Goal: Task Accomplishment & Management: Complete application form

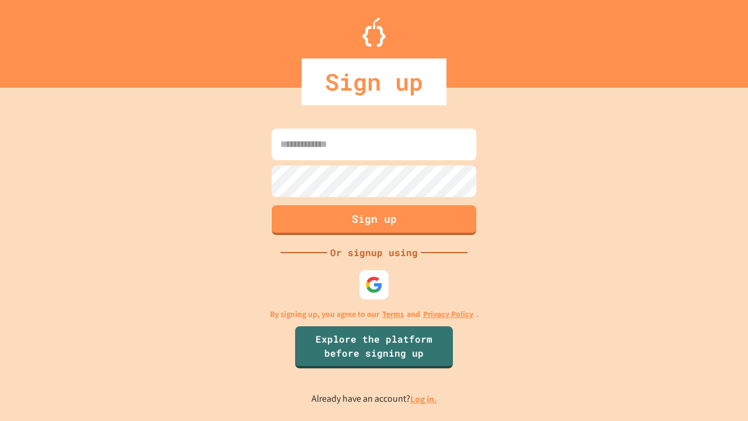
click at [424, 399] on link "Log in." at bounding box center [423, 399] width 27 height 12
